Goal: Communication & Community: Participate in discussion

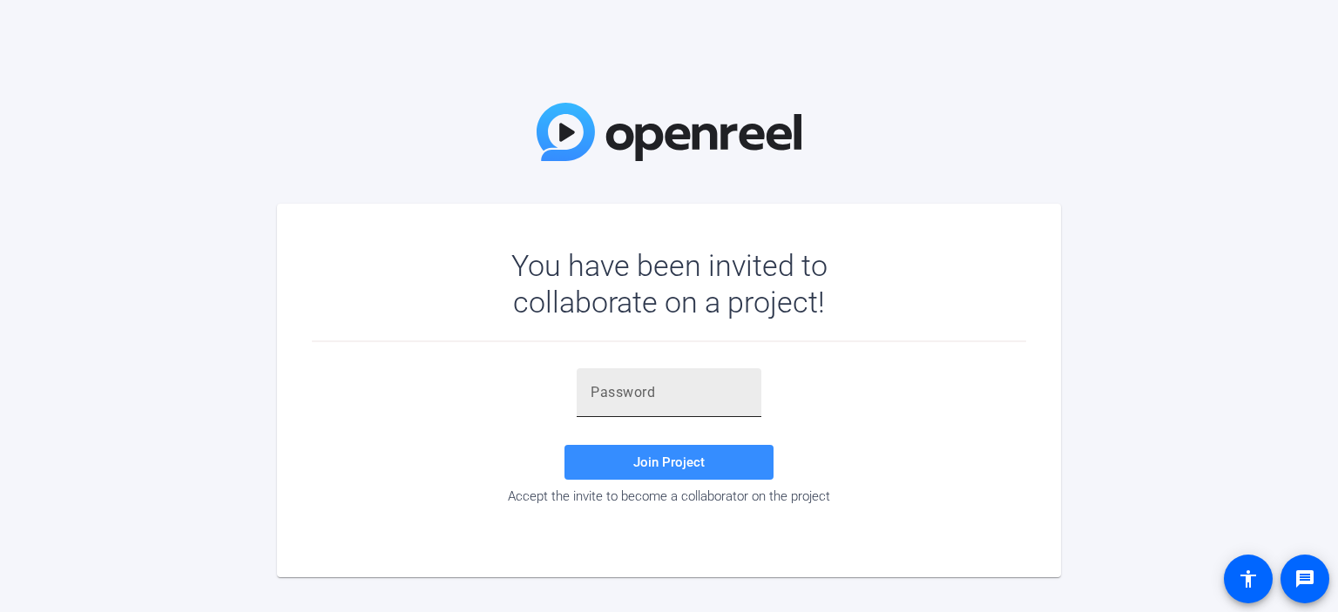
click at [640, 393] on input "text" at bounding box center [669, 392] width 157 height 21
paste input "Between now and December 2024, we will be introducing new experiences for agent…"
type input "Between now and December 2024, we will be introducing new experiences for agent…"
drag, startPoint x: 761, startPoint y: 392, endPoint x: 751, endPoint y: 396, distance: 10.2
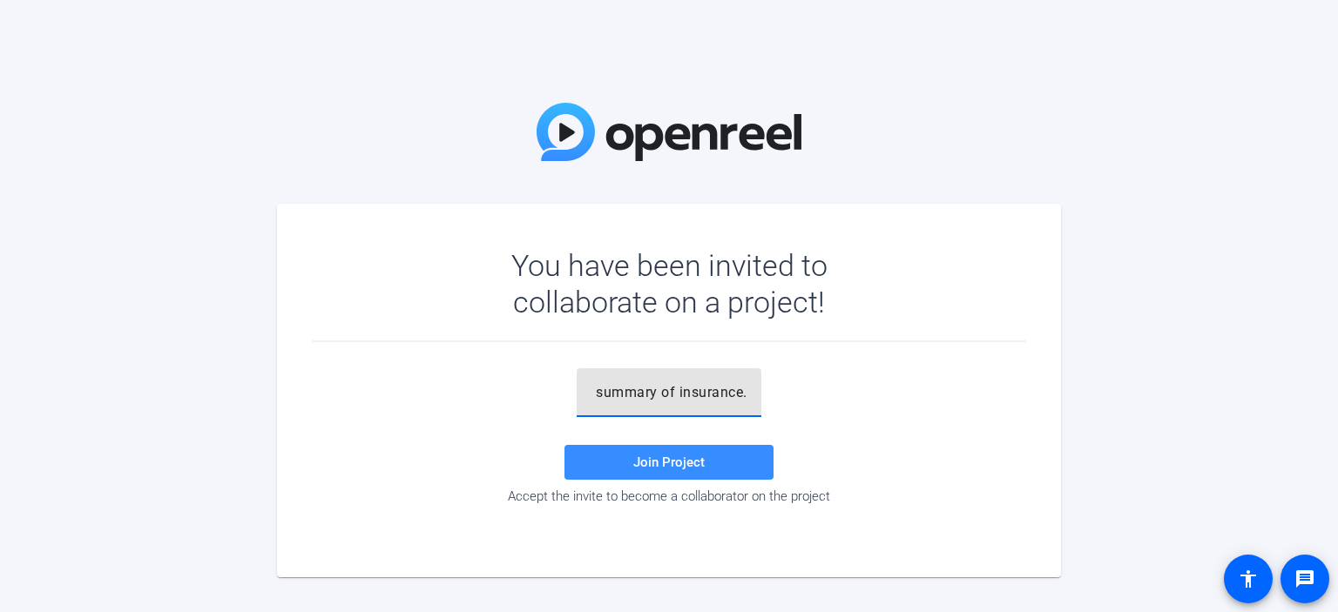
click at [755, 394] on div "Between now and December 2024, we will be introducing new experiences for agent…" at bounding box center [669, 393] width 185 height 49
drag, startPoint x: 750, startPoint y: 396, endPoint x: 392, endPoint y: 376, distance: 358.6
click at [392, 376] on div "Between now and December 2024, we will be introducing new experiences for agent…" at bounding box center [669, 437] width 714 height 136
click at [675, 401] on input "text" at bounding box center [669, 392] width 157 height 21
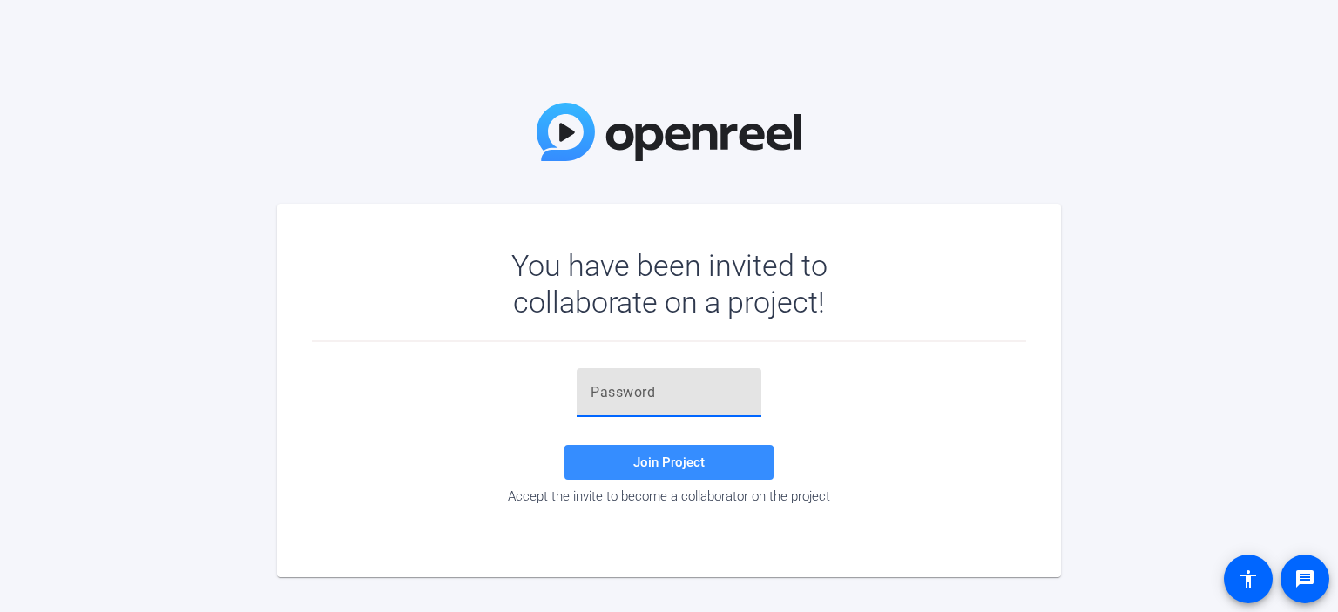
paste input "L2([X9"
type input "L2([X9"
click at [666, 455] on span "Join Project" at bounding box center [668, 463] width 71 height 16
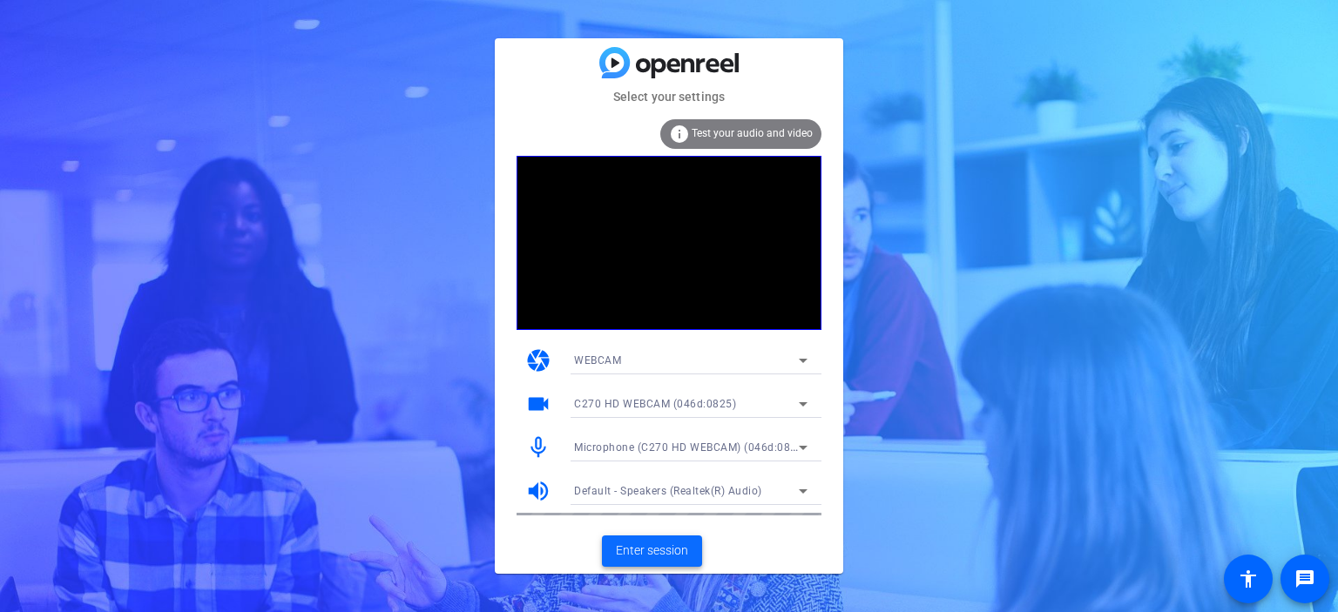
click at [633, 542] on span "Enter session" at bounding box center [652, 551] width 72 height 18
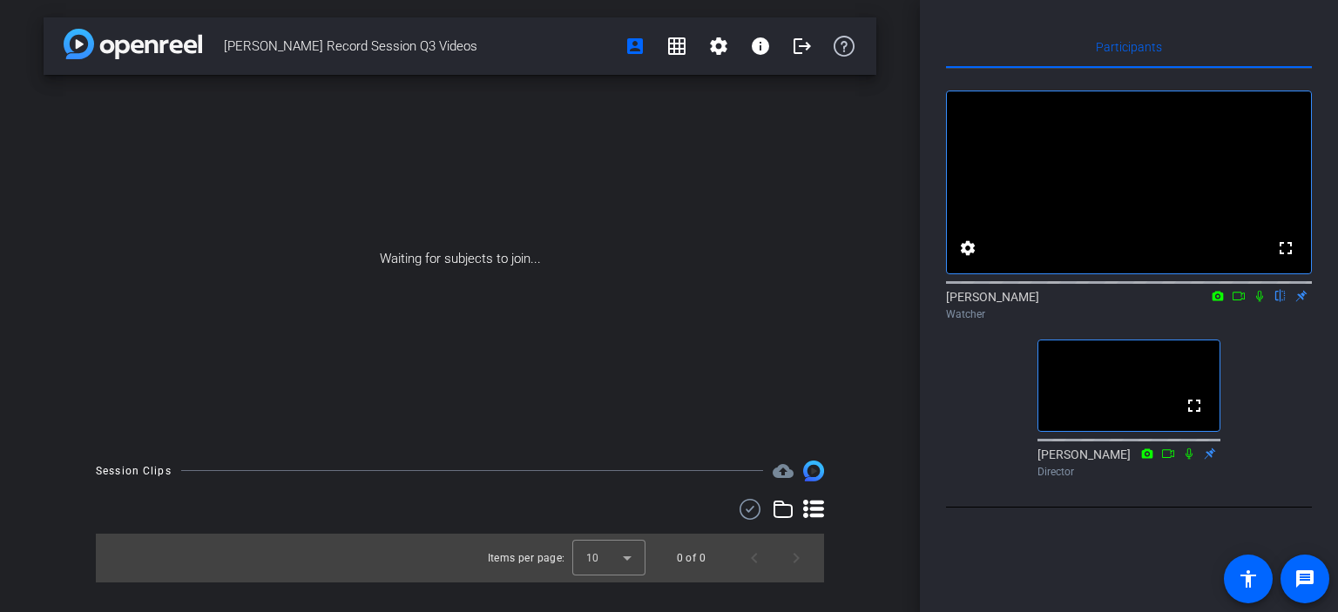
click at [1255, 302] on icon at bounding box center [1260, 296] width 14 height 12
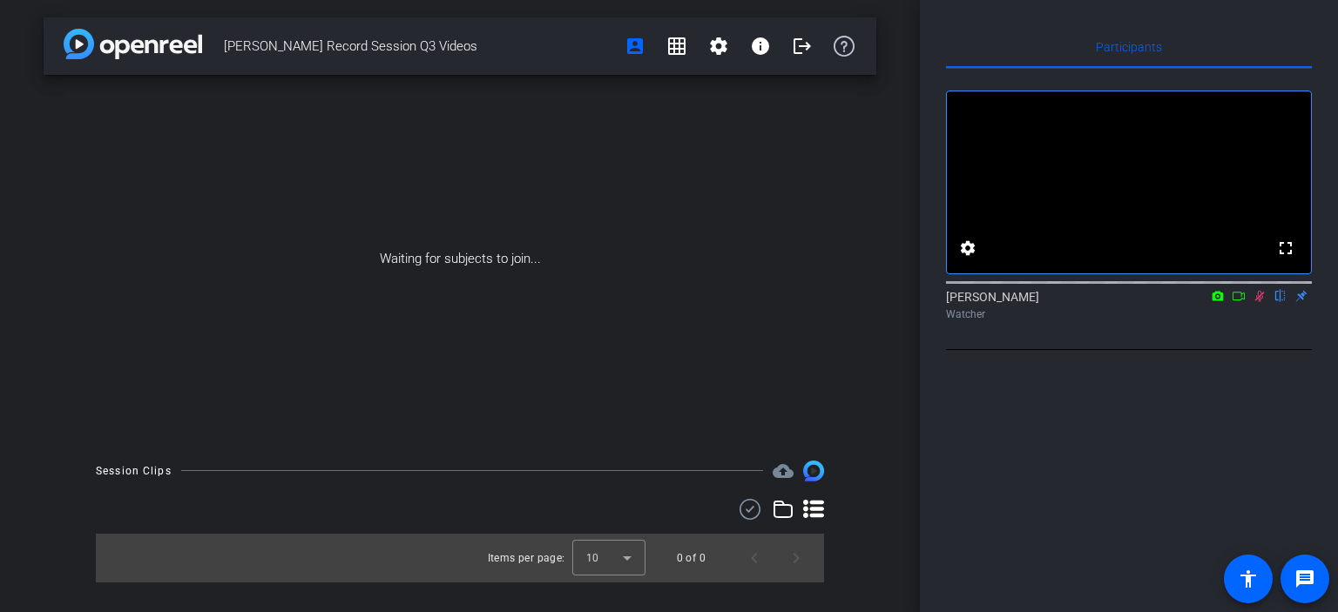
click at [1259, 302] on icon at bounding box center [1260, 296] width 14 height 12
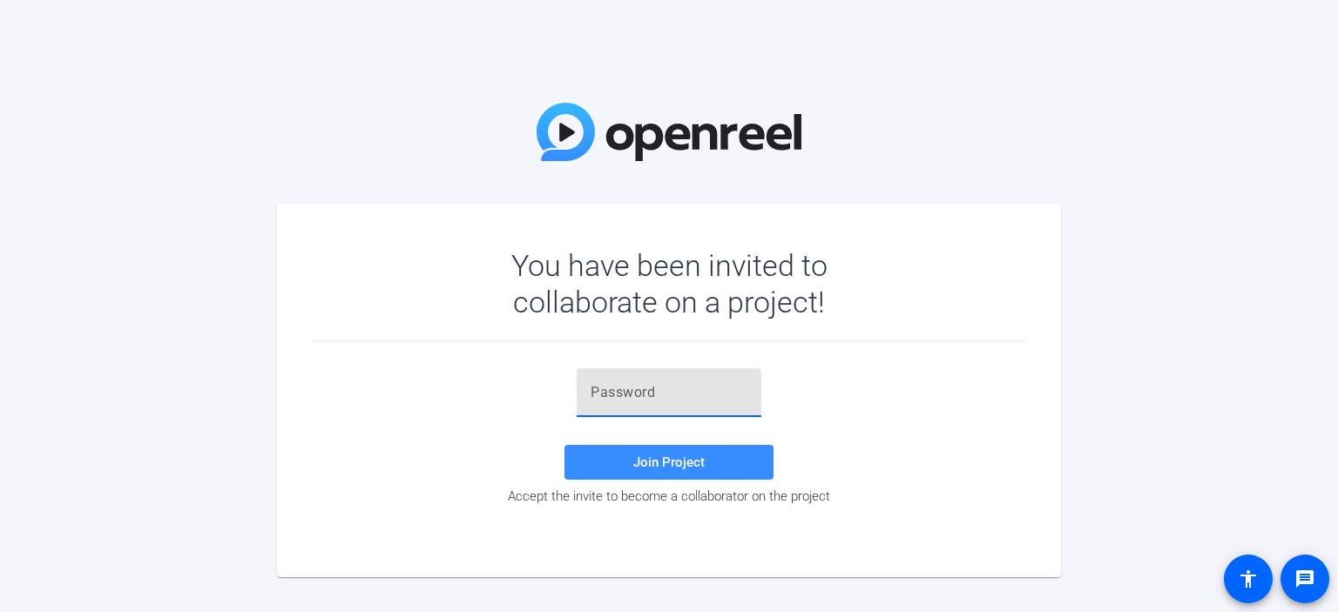
click at [610, 389] on input "text" at bounding box center [669, 392] width 157 height 21
type input "L"
paste input "L2([X9"
type input "L2([X9"
click at [612, 465] on span at bounding box center [669, 463] width 209 height 42
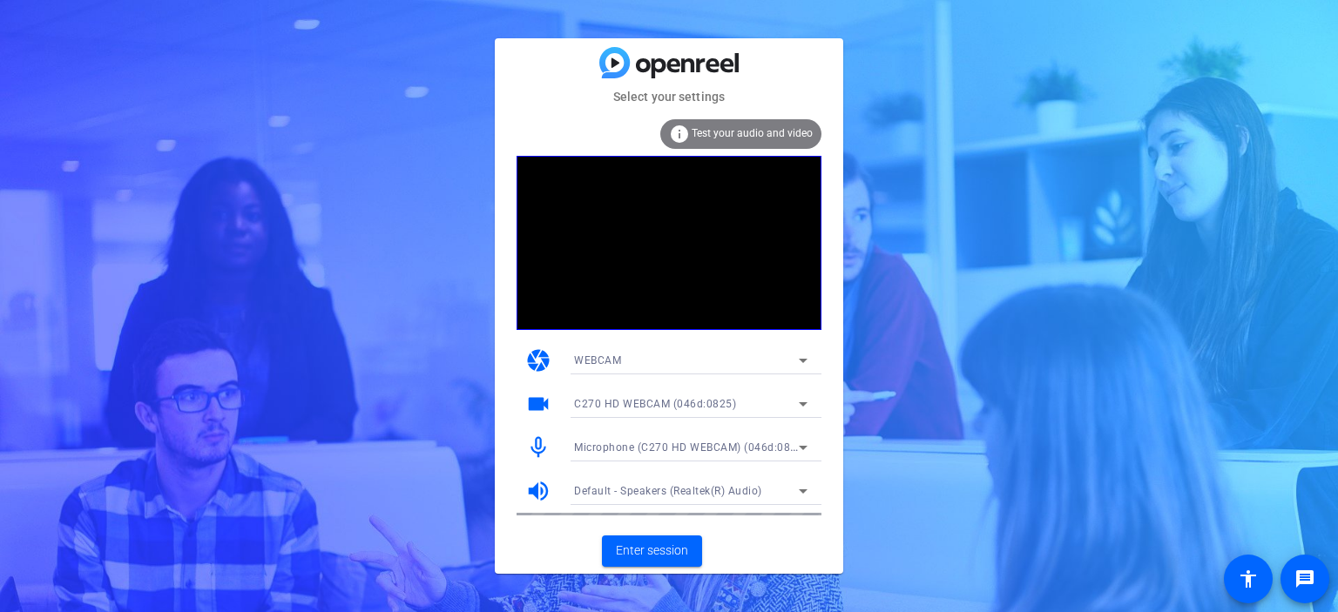
click at [754, 133] on span "Test your audio and video" at bounding box center [752, 133] width 121 height 12
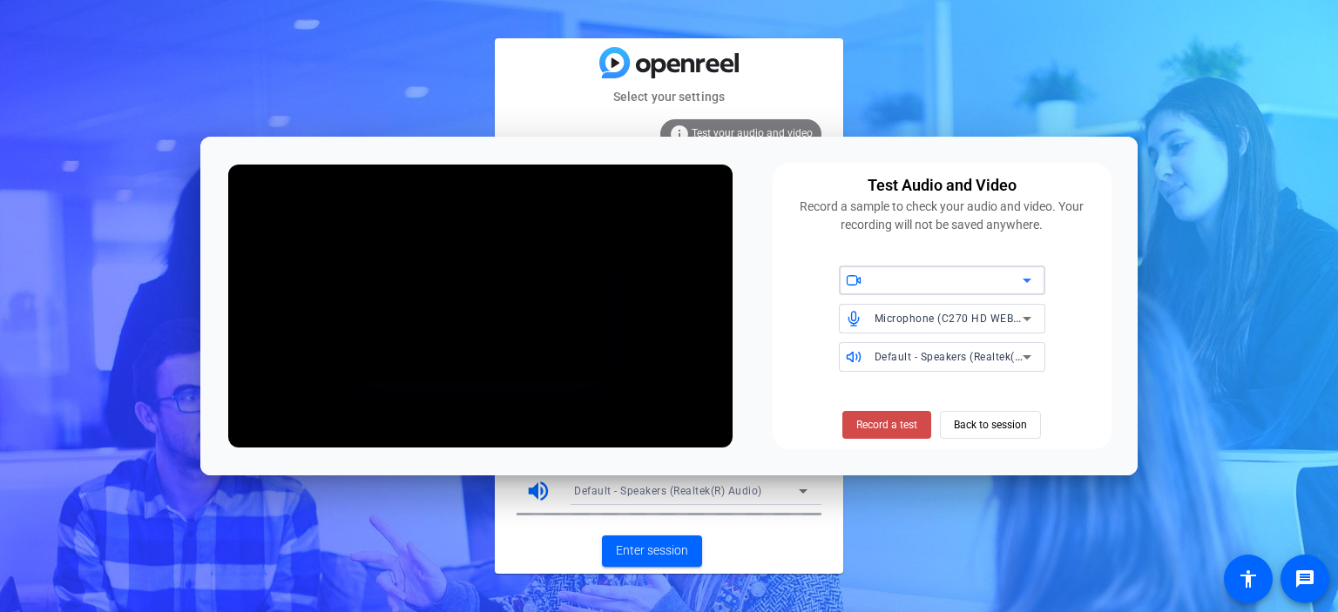
click at [869, 430] on span "Record a test" at bounding box center [886, 425] width 61 height 16
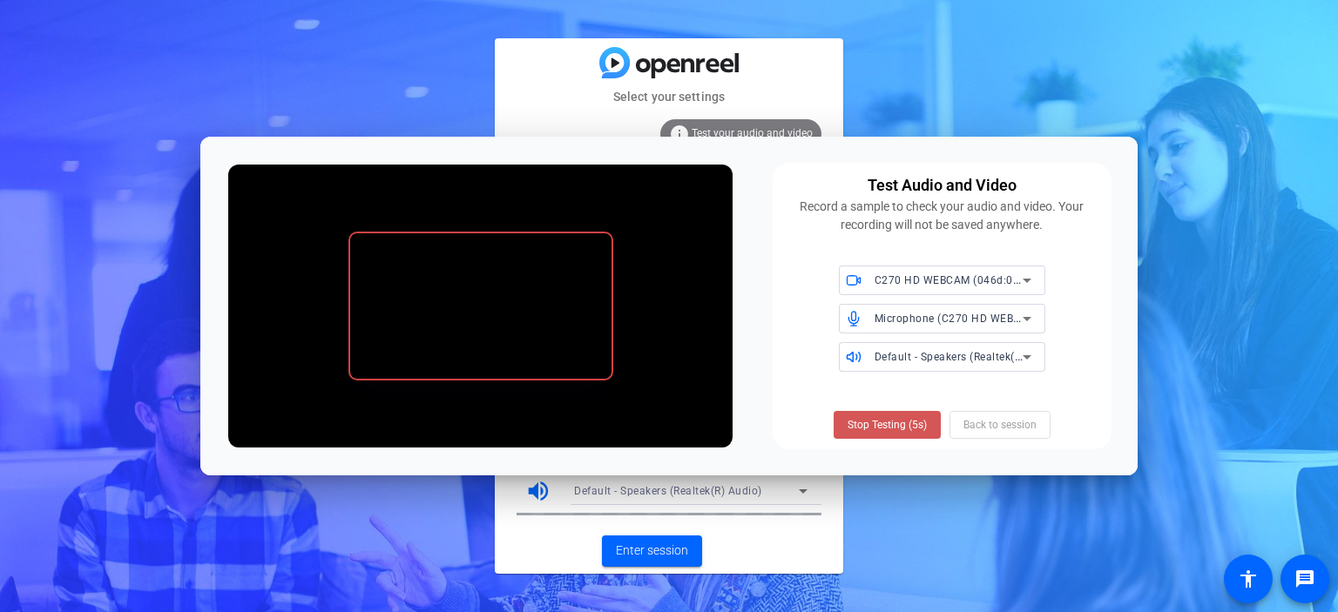
click at [869, 430] on span "Stop Testing (5s)" at bounding box center [887, 425] width 79 height 16
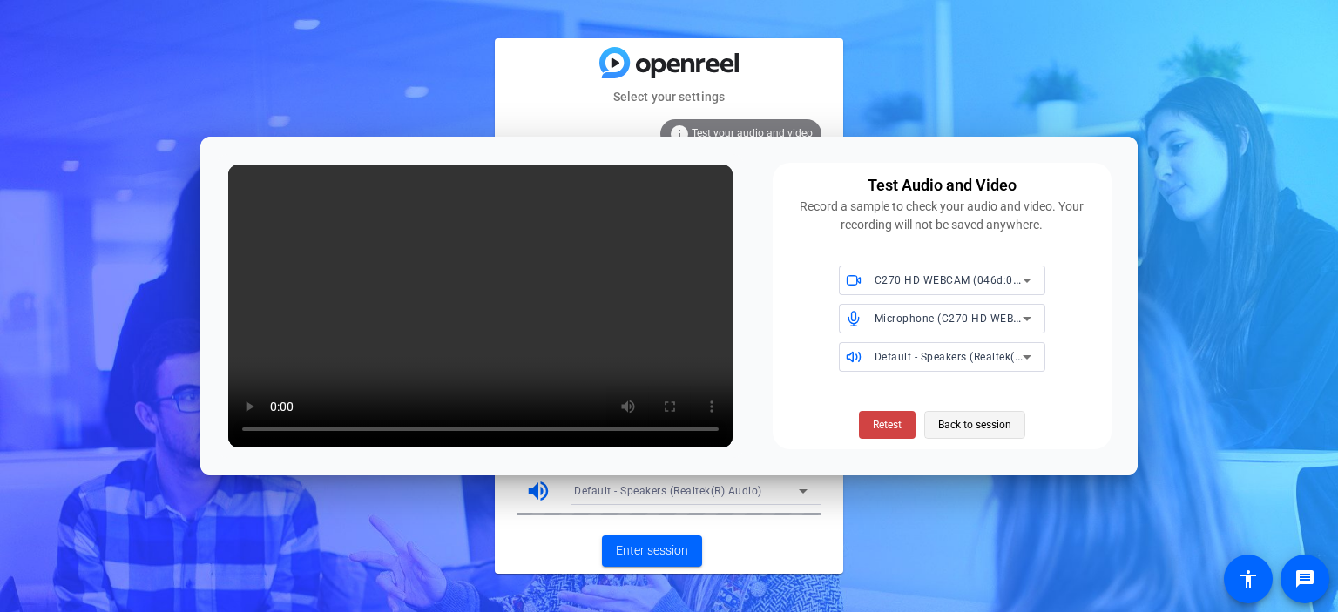
click at [991, 428] on span "Back to session" at bounding box center [974, 425] width 73 height 33
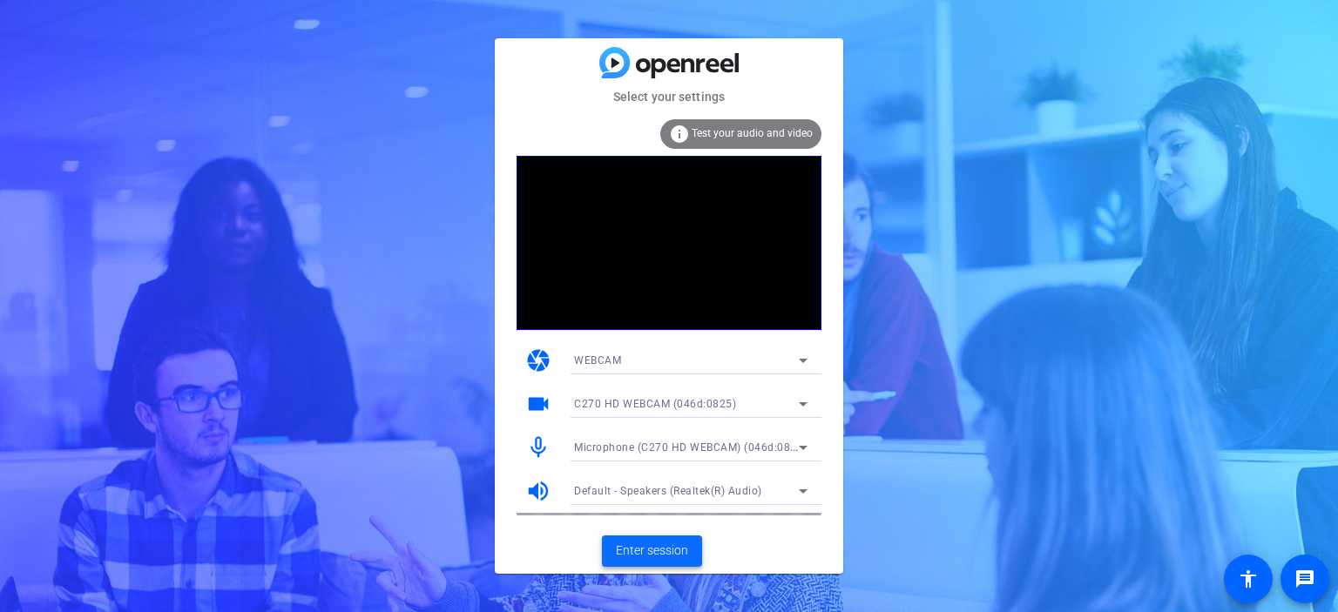
click at [670, 545] on span "Enter session" at bounding box center [652, 551] width 72 height 18
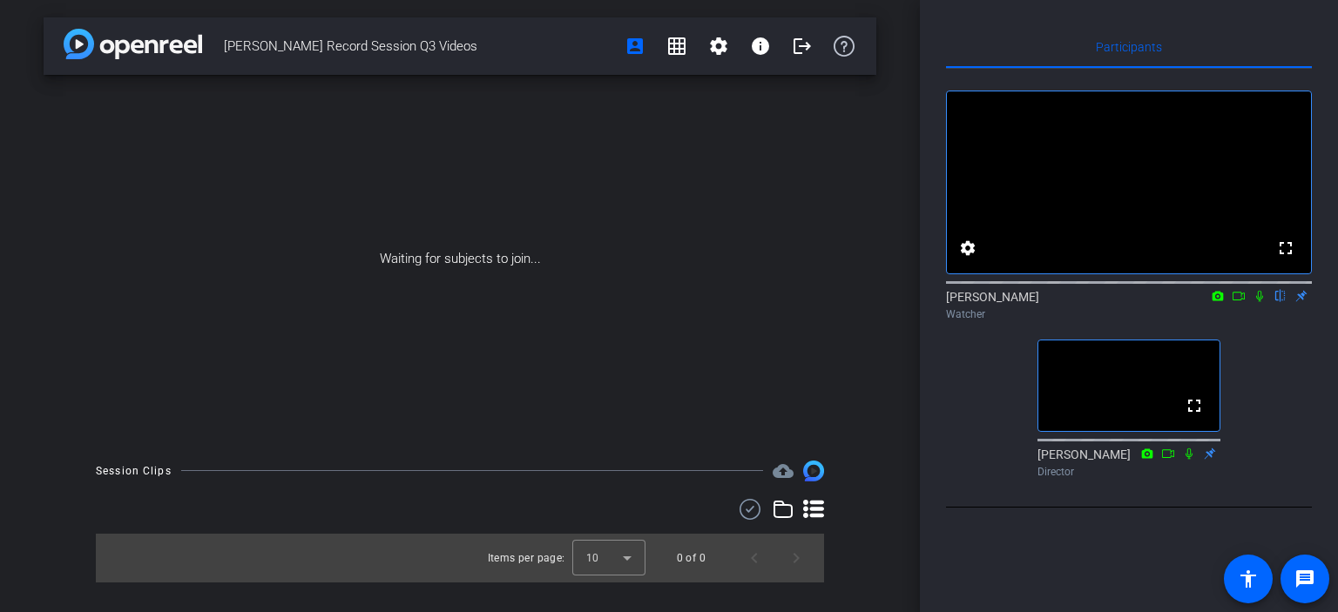
click at [1258, 302] on icon at bounding box center [1260, 296] width 14 height 12
click at [1256, 302] on icon at bounding box center [1260, 296] width 10 height 11
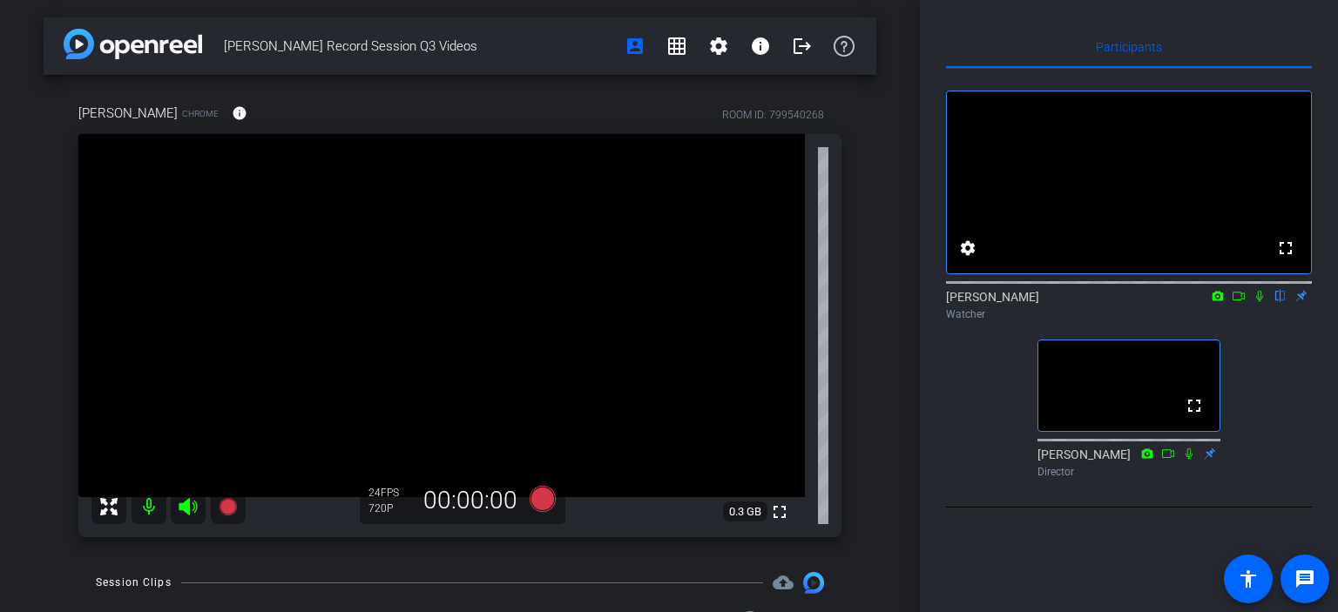
click at [1262, 302] on icon at bounding box center [1259, 296] width 7 height 11
click at [1262, 302] on icon at bounding box center [1260, 296] width 10 height 11
click at [1262, 302] on icon at bounding box center [1259, 296] width 7 height 11
click at [156, 504] on div at bounding box center [168, 507] width 154 height 35
click at [1259, 302] on icon at bounding box center [1260, 296] width 14 height 12
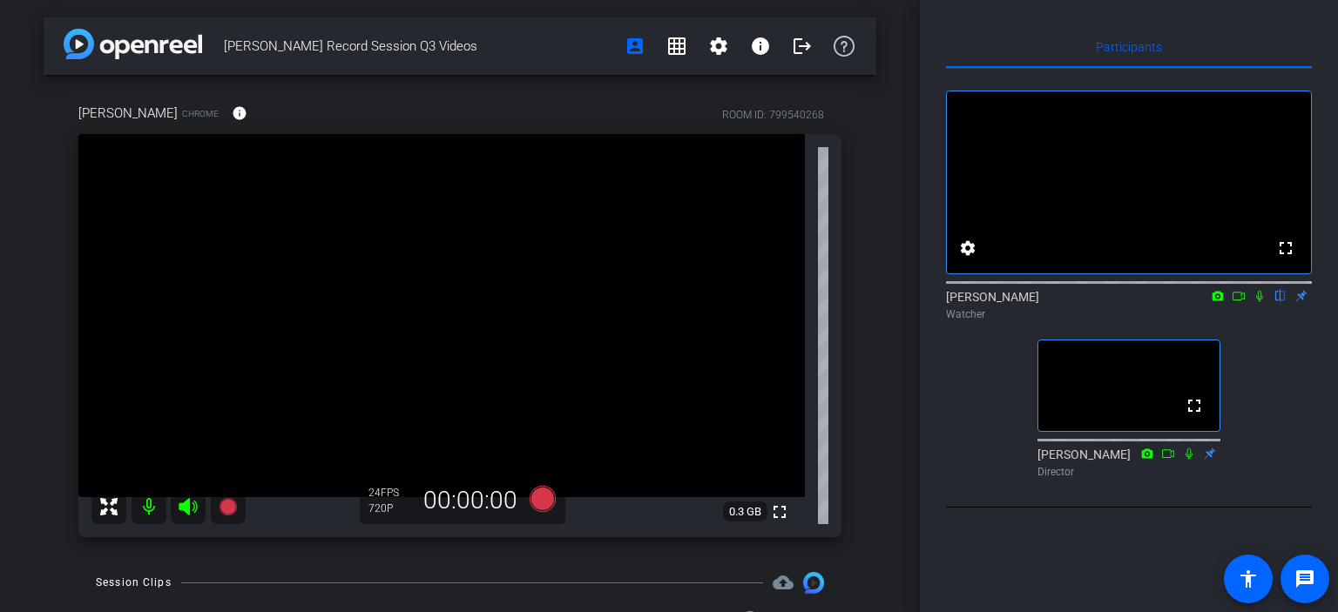
drag, startPoint x: 1259, startPoint y: 318, endPoint x: 1258, endPoint y: 362, distance: 43.6
click at [1258, 362] on div "fullscreen settings Lori flip Watcher fullscreen Jon Williams Director" at bounding box center [1129, 277] width 366 height 416
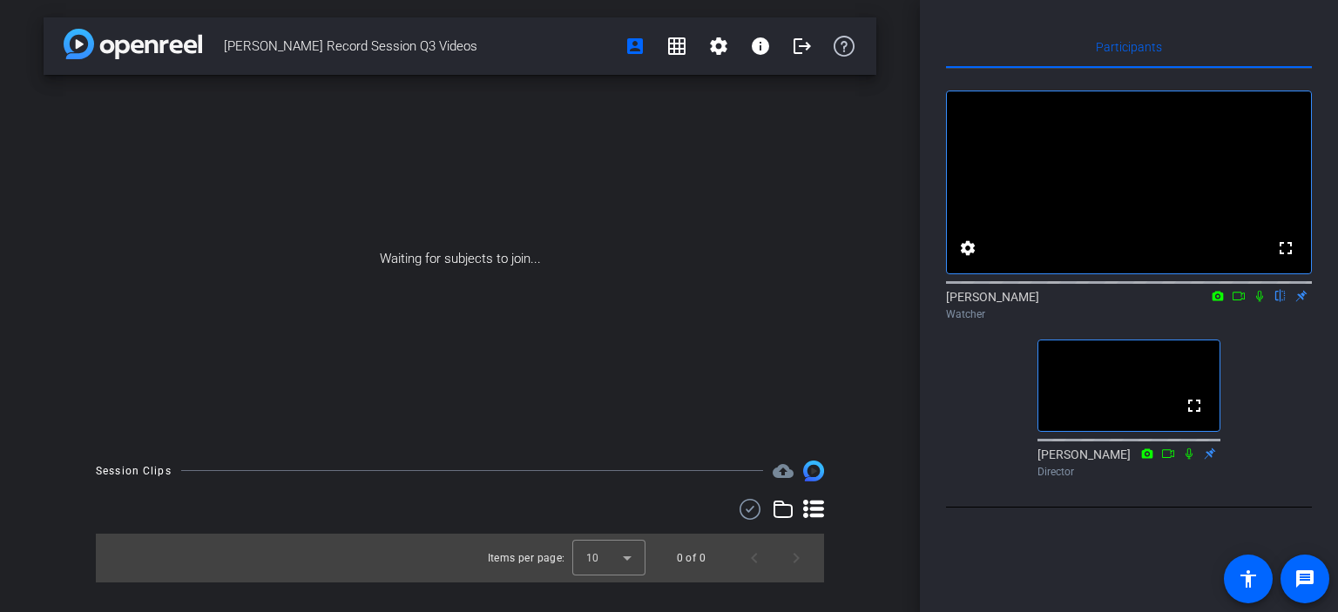
click at [1255, 302] on icon at bounding box center [1260, 296] width 14 height 12
click at [1263, 302] on icon at bounding box center [1260, 296] width 14 height 12
click at [1259, 302] on icon at bounding box center [1260, 296] width 14 height 12
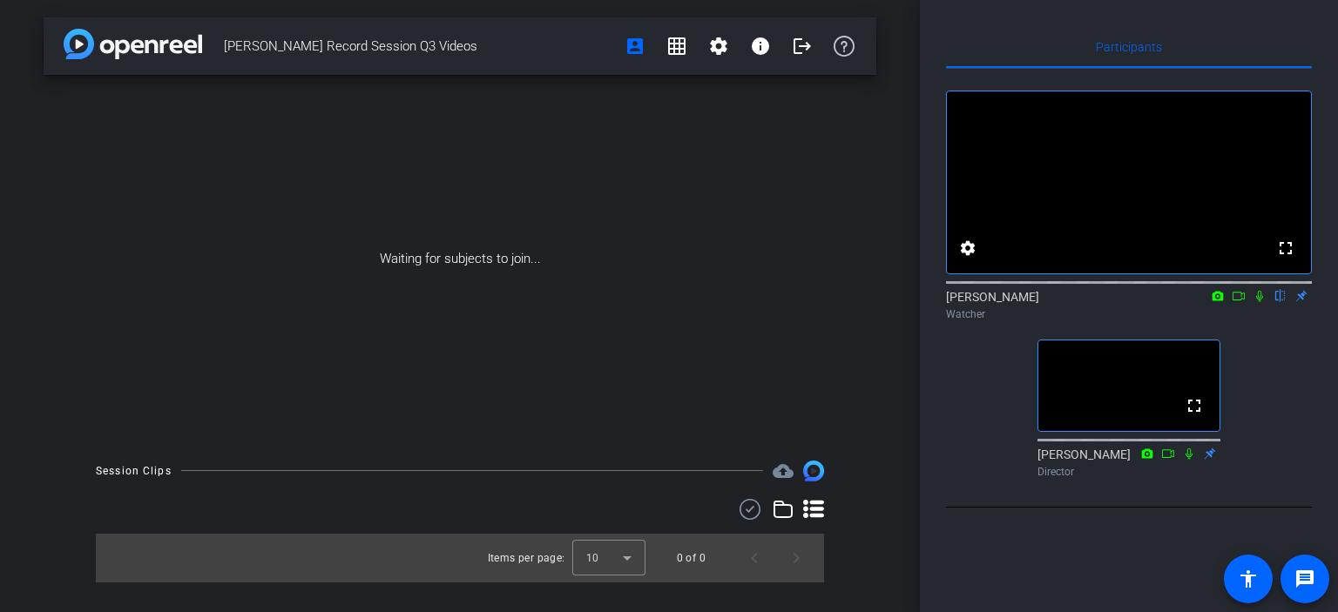
click at [1259, 302] on icon at bounding box center [1259, 296] width 7 height 11
click at [1261, 302] on icon at bounding box center [1260, 296] width 14 height 12
click at [1255, 302] on icon at bounding box center [1260, 296] width 14 height 12
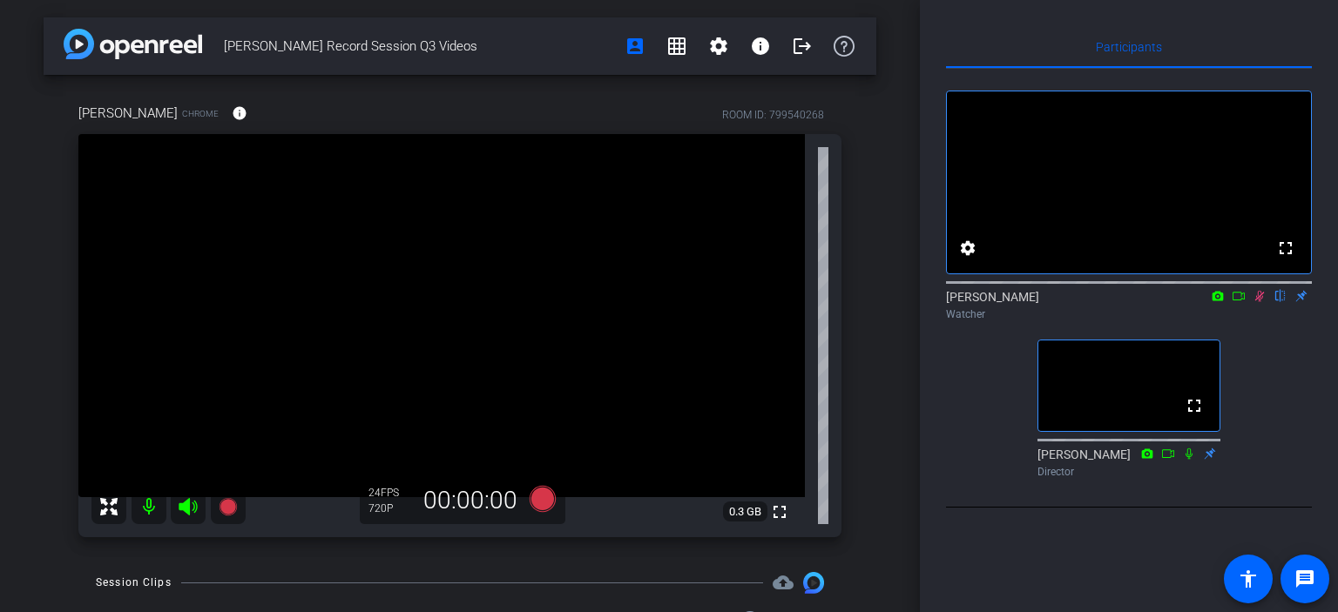
click at [184, 511] on div at bounding box center [168, 507] width 154 height 35
click at [98, 500] on icon at bounding box center [108, 507] width 21 height 21
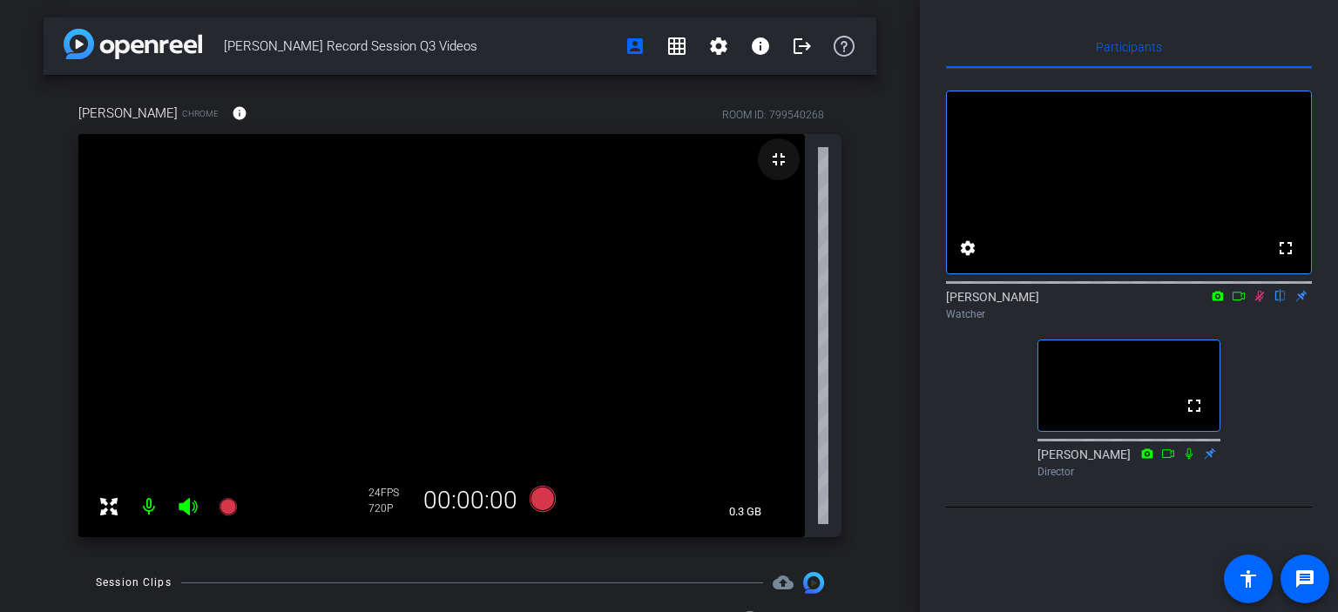
click at [768, 159] on mat-icon "fullscreen_exit" at bounding box center [778, 159] width 21 height 21
click at [1260, 302] on icon at bounding box center [1260, 296] width 14 height 12
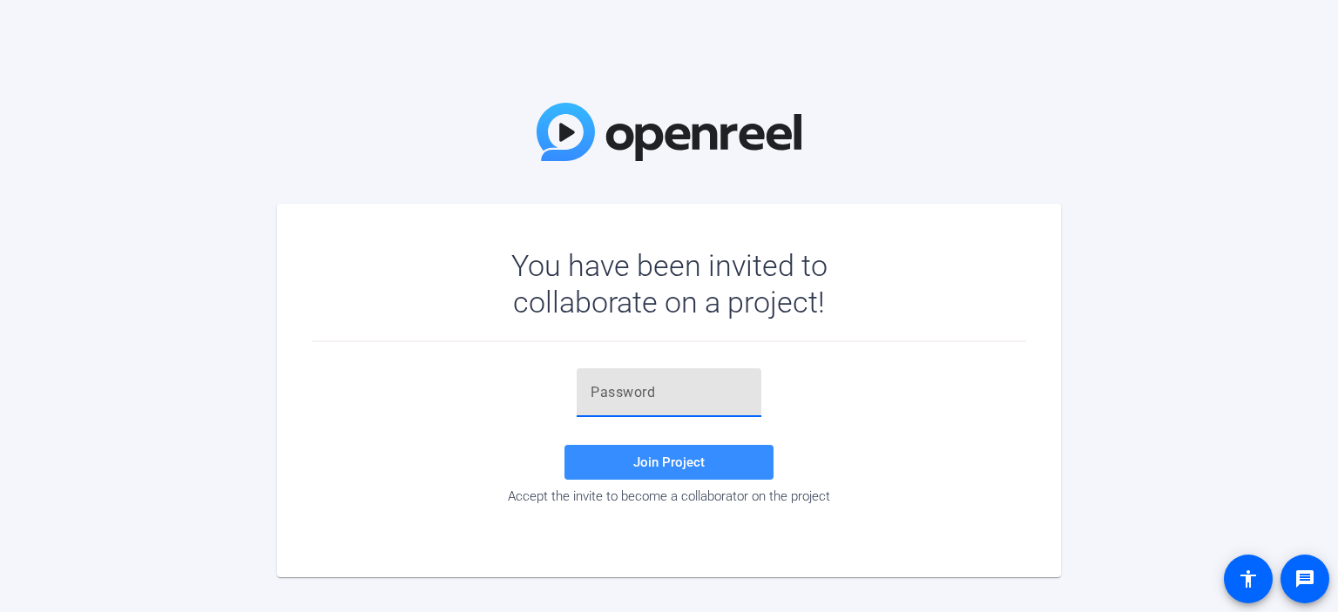
click at [662, 401] on input "text" at bounding box center [669, 392] width 157 height 21
paste input "L2([X9"
type input "L2([X9"
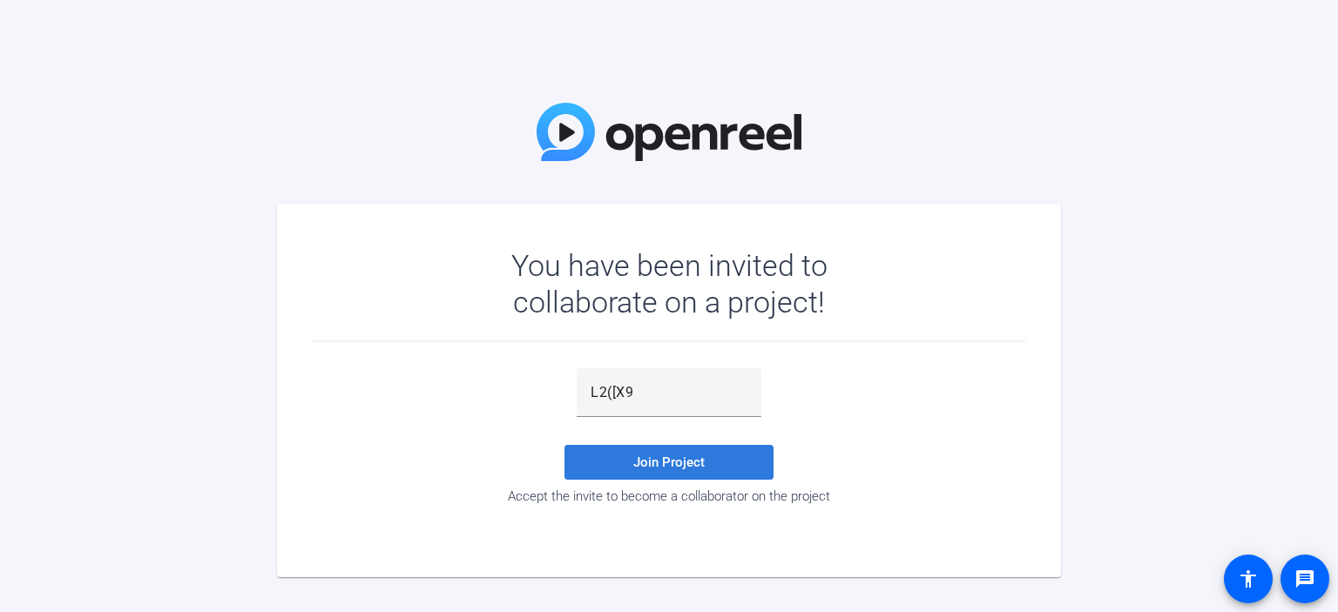
click at [636, 458] on span "Join Project" at bounding box center [668, 463] width 71 height 16
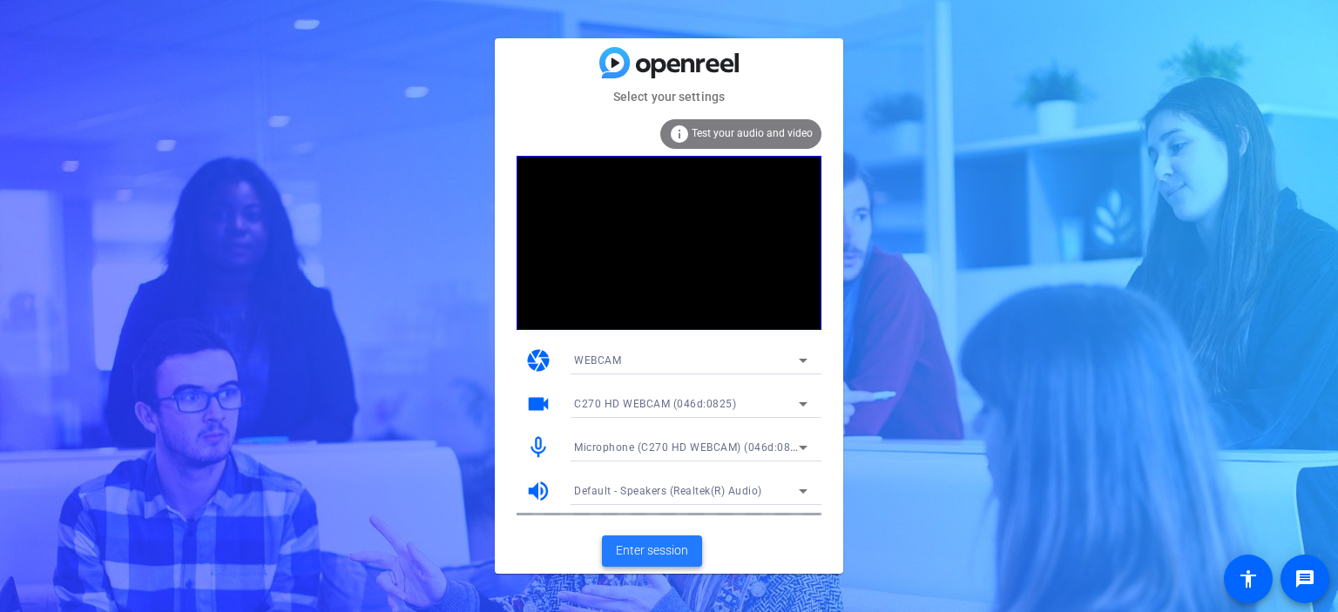
click at [680, 547] on span "Enter session" at bounding box center [652, 551] width 72 height 18
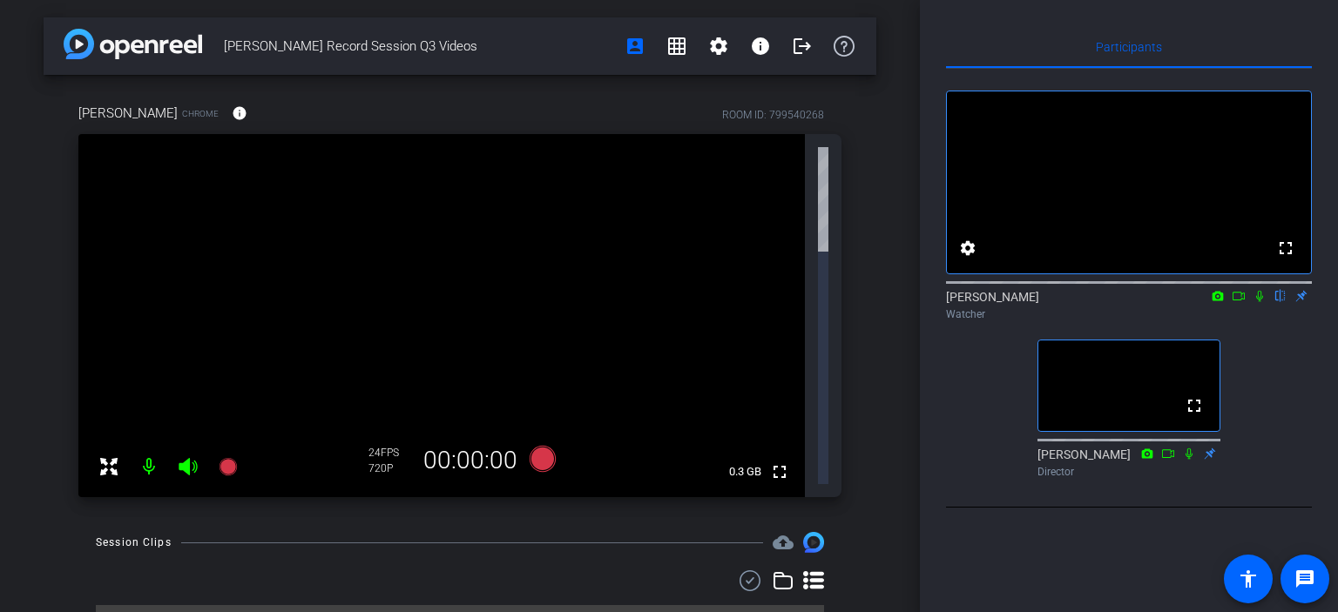
click at [1258, 302] on icon at bounding box center [1260, 296] width 14 height 12
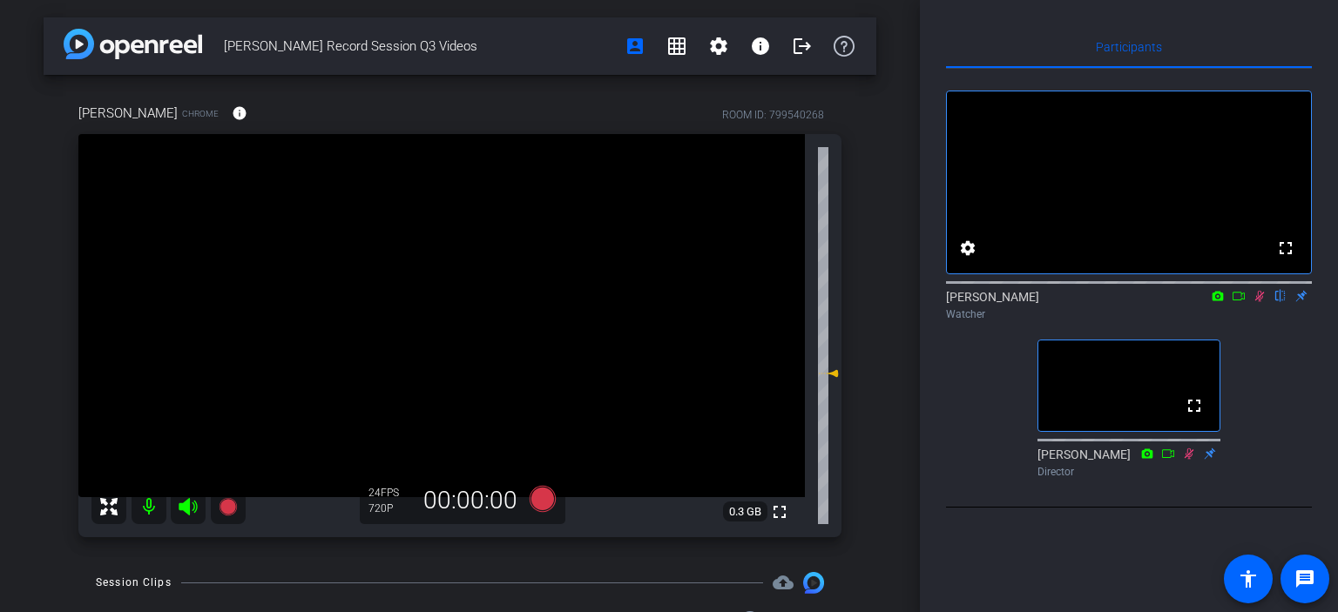
click at [1241, 301] on icon at bounding box center [1239, 296] width 12 height 9
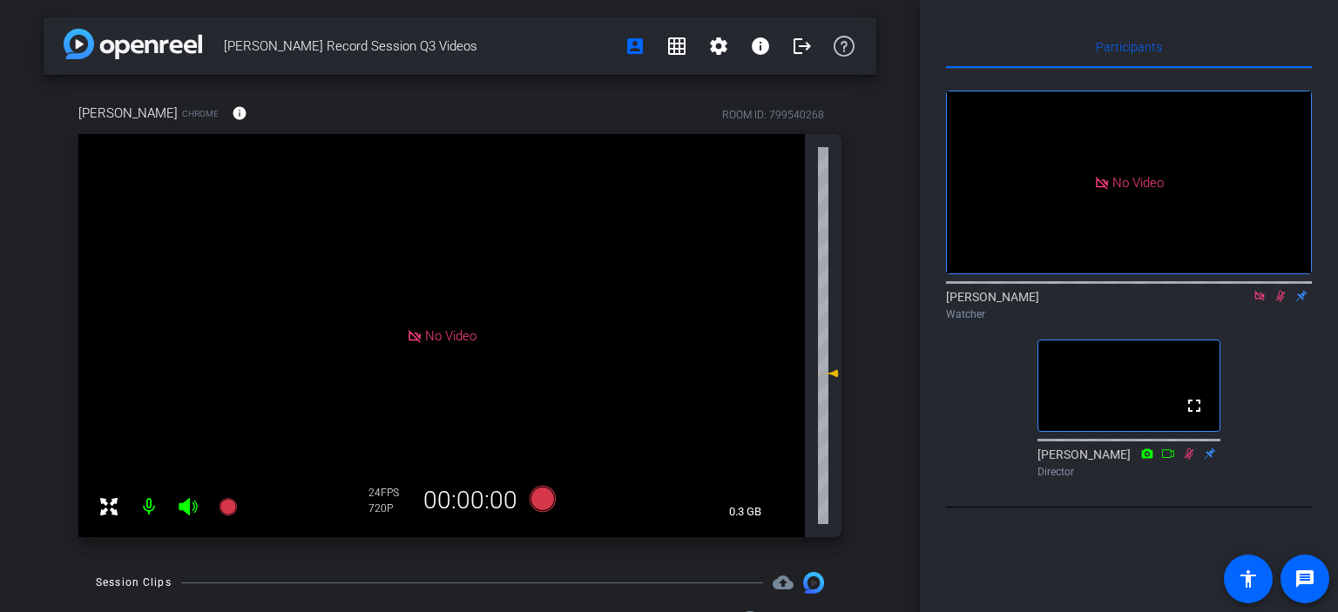
click at [1257, 302] on icon at bounding box center [1260, 296] width 14 height 12
click at [1262, 302] on icon at bounding box center [1260, 296] width 14 height 12
drag, startPoint x: 1262, startPoint y: 314, endPoint x: 1311, endPoint y: 406, distance: 104.9
click at [1311, 406] on div "fullscreen settings [PERSON_NAME] flip Watcher fullscreen [PERSON_NAME] Director" at bounding box center [1129, 277] width 366 height 416
click at [1263, 302] on icon at bounding box center [1260, 296] width 14 height 12
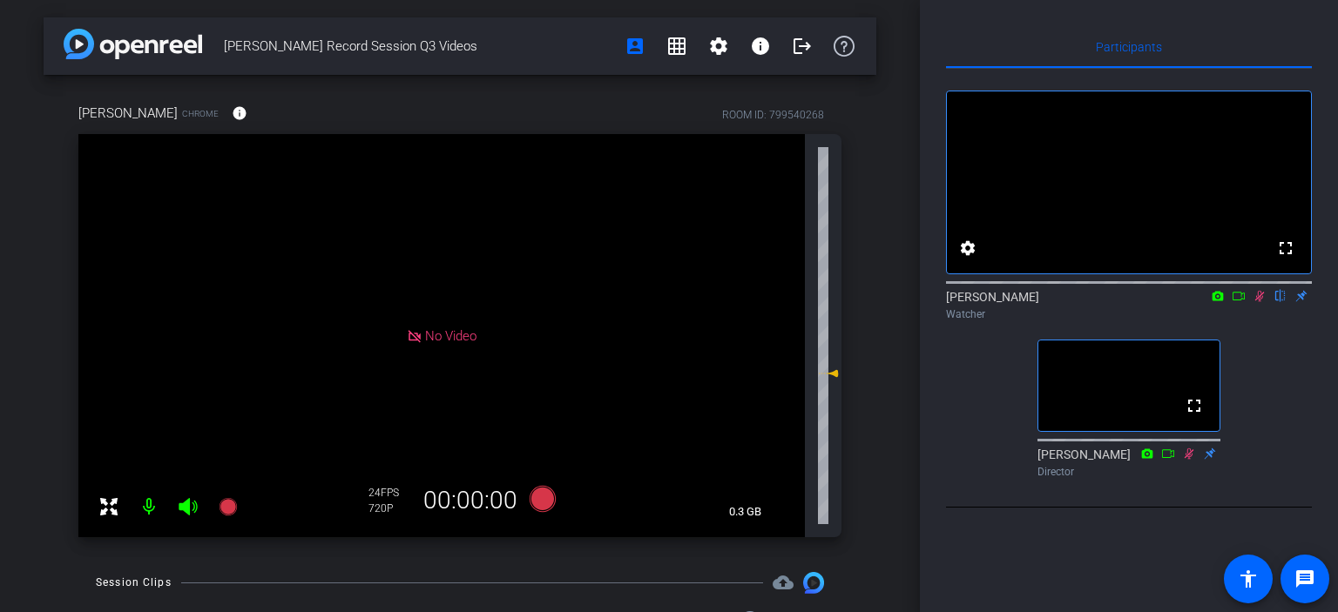
click at [1236, 302] on icon at bounding box center [1239, 296] width 14 height 12
click at [1276, 302] on icon at bounding box center [1281, 296] width 14 height 12
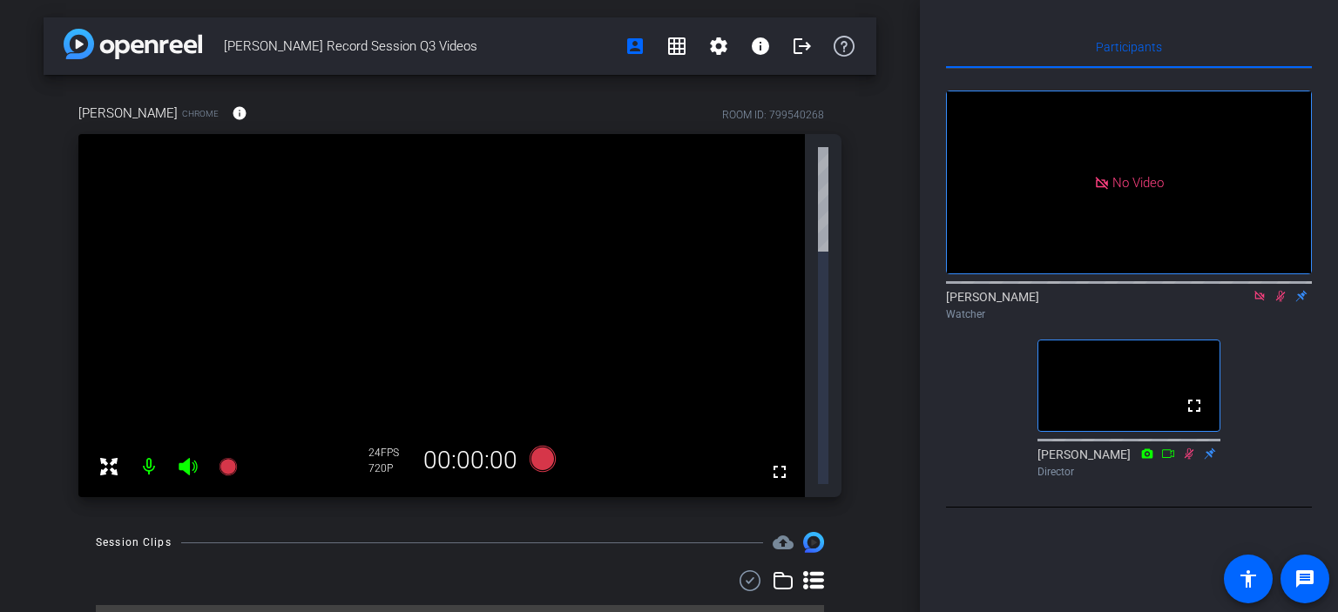
click at [1278, 302] on icon at bounding box center [1281, 296] width 14 height 12
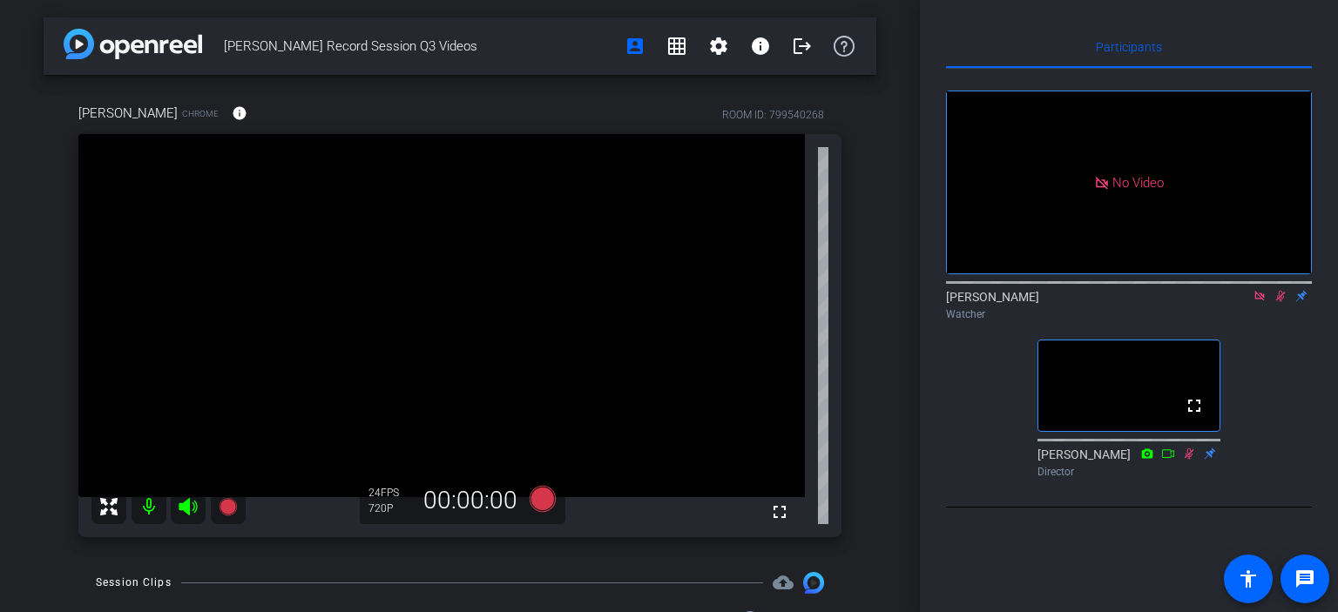
click at [1263, 302] on icon at bounding box center [1260, 296] width 14 height 12
click at [1262, 302] on icon at bounding box center [1260, 296] width 10 height 11
click at [186, 504] on div at bounding box center [168, 507] width 154 height 35
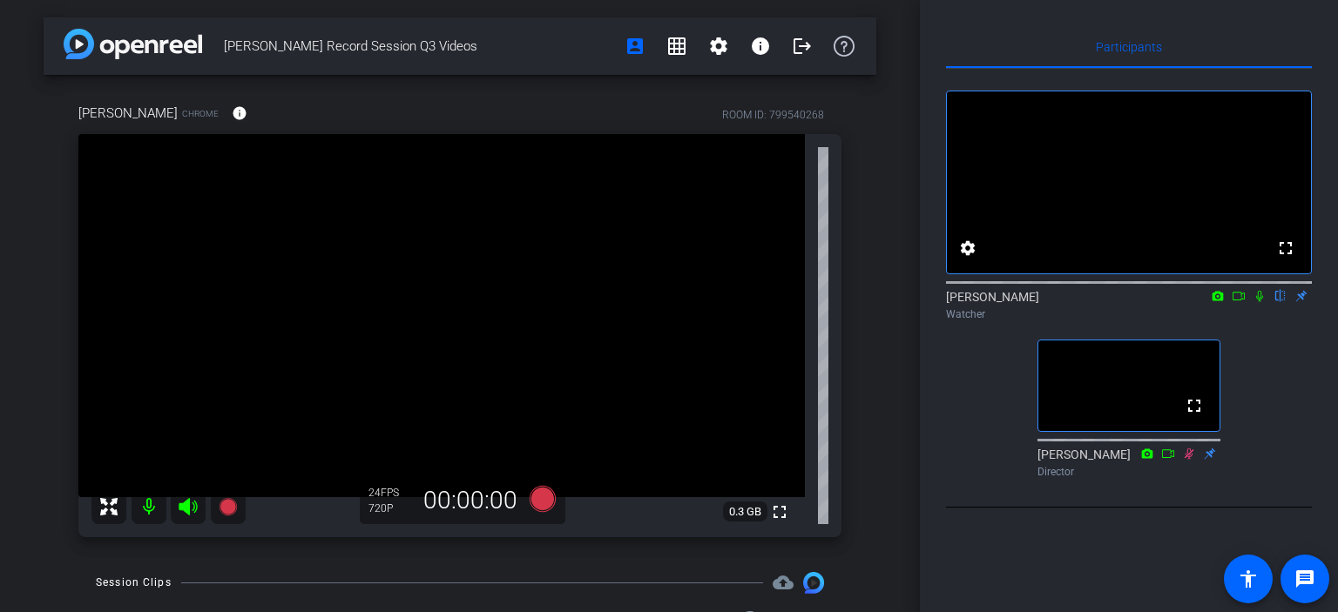
click at [1260, 302] on icon at bounding box center [1260, 296] width 14 height 12
drag, startPoint x: 450, startPoint y: 35, endPoint x: 882, endPoint y: 481, distance: 621.1
click at [882, 481] on div "[PERSON_NAME] Record Session Q3 Videos account_box grid_on settings info logout…" at bounding box center [460, 306] width 920 height 612
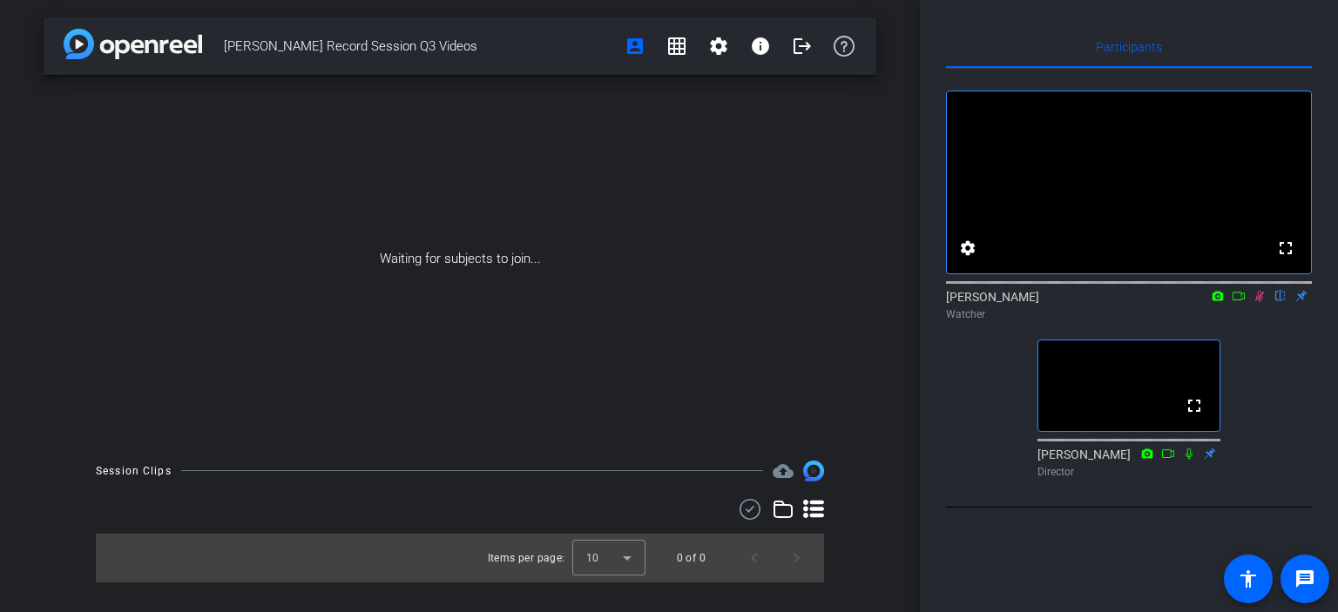
click at [1258, 302] on icon at bounding box center [1260, 296] width 14 height 12
